Goal: Navigation & Orientation: Go to known website

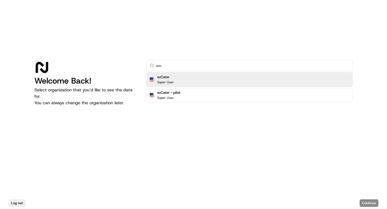
type input "ezc"
click at [230, 82] on div "ezCater Super User" at bounding box center [249, 79] width 206 height 14
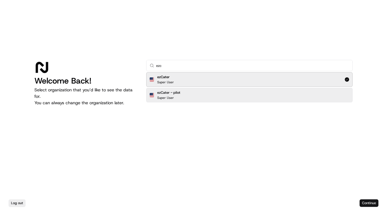
click at [375, 201] on button "Continue" at bounding box center [368, 203] width 19 height 8
